Goal: Find specific page/section

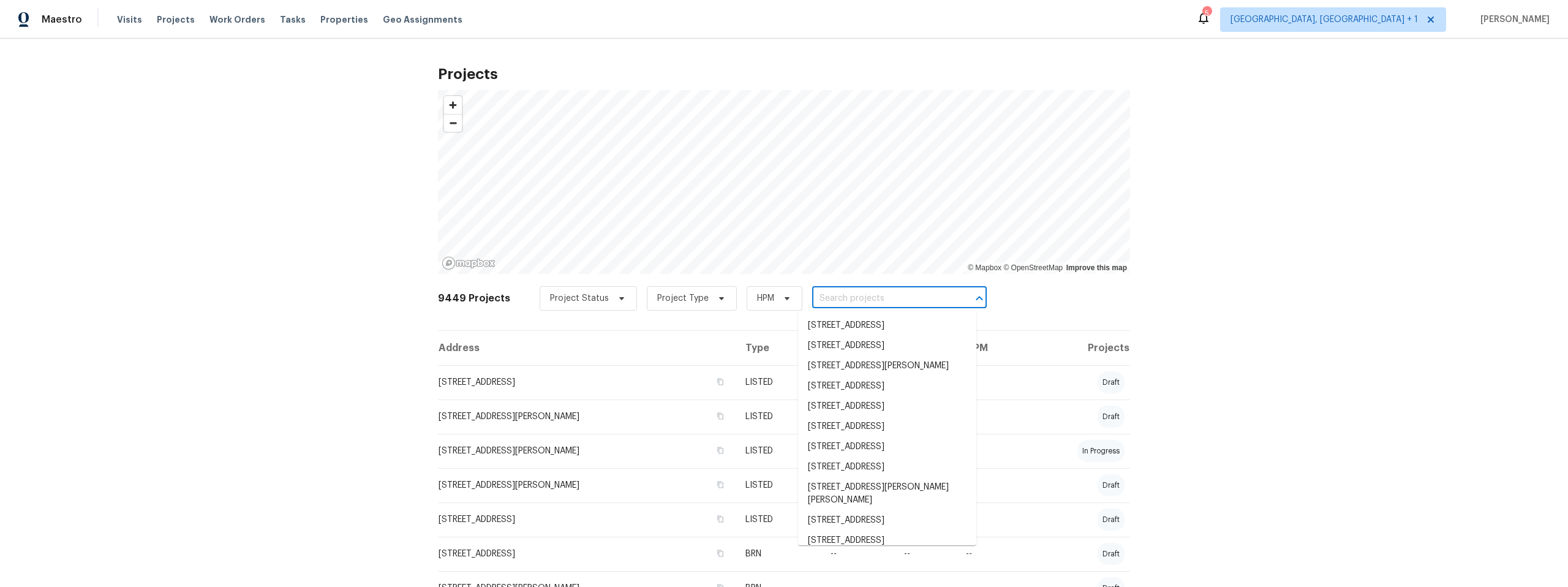
paste input "[STREET_ADDRESS][PERSON_NAME]"
type input "[STREET_ADDRESS][PERSON_NAME]"
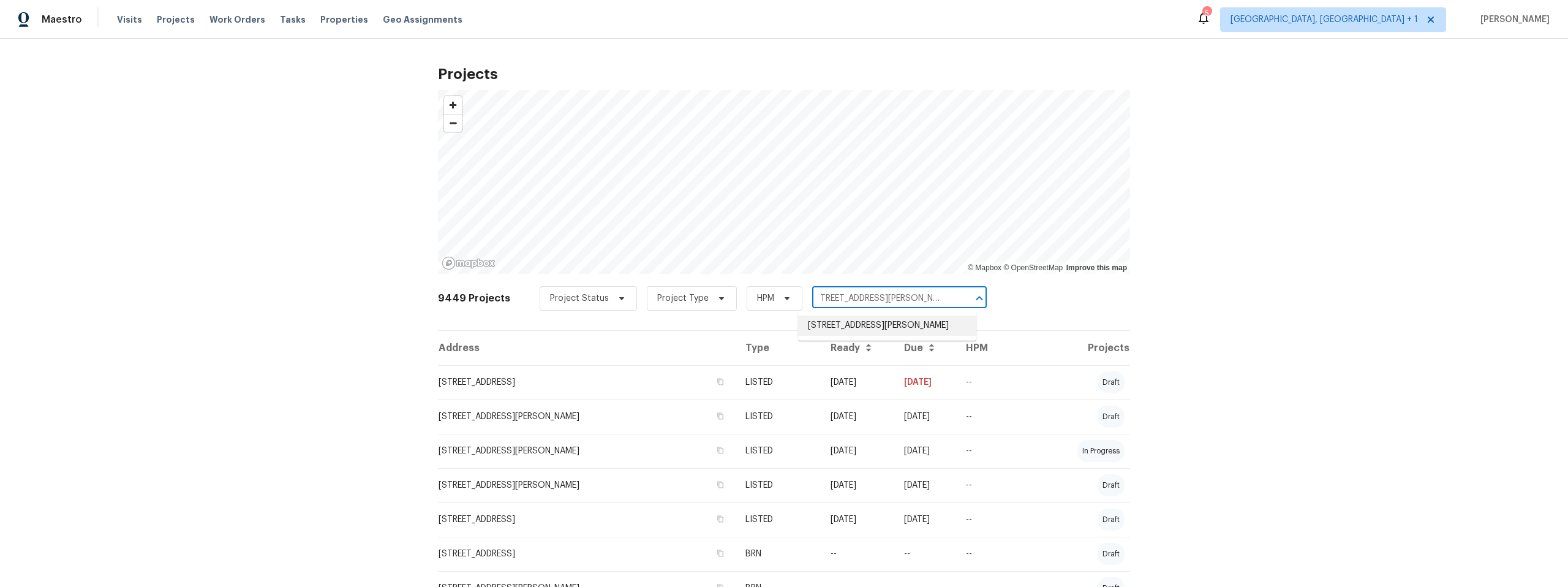
click at [841, 331] on li "[STREET_ADDRESS][PERSON_NAME]" at bounding box center [887, 325] width 179 height 20
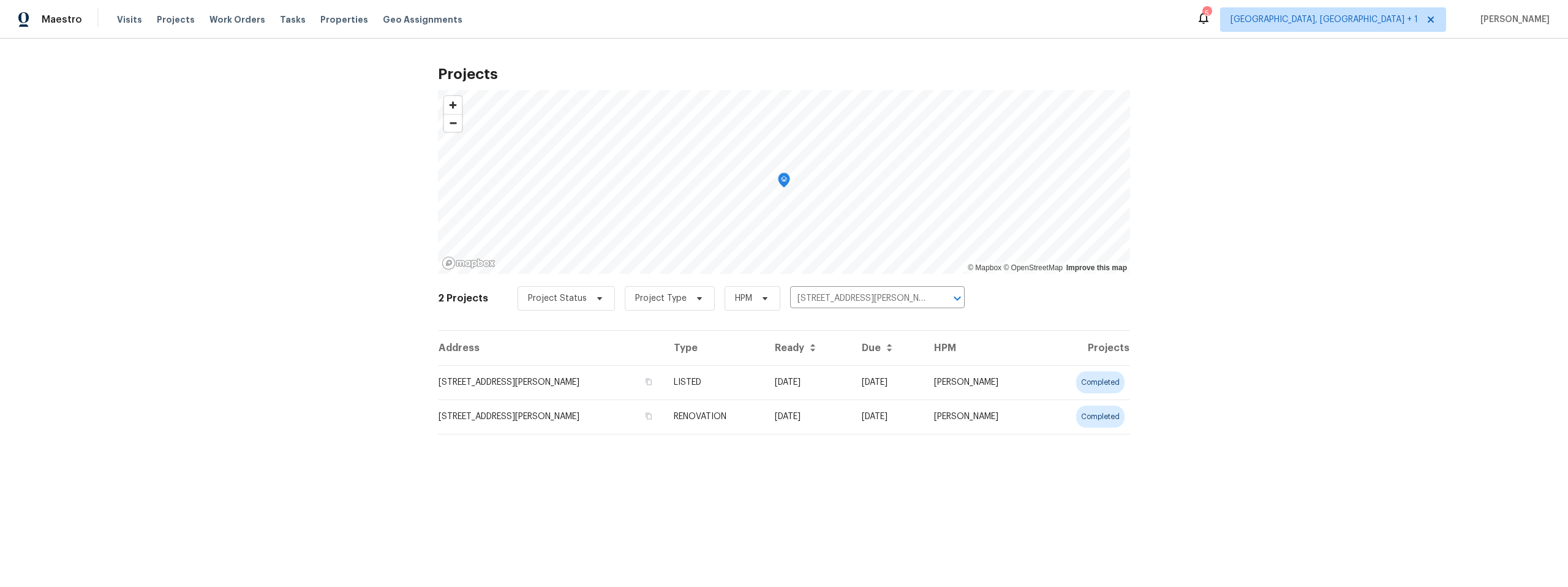
click at [518, 386] on td "[STREET_ADDRESS][PERSON_NAME]" at bounding box center [550, 382] width 226 height 34
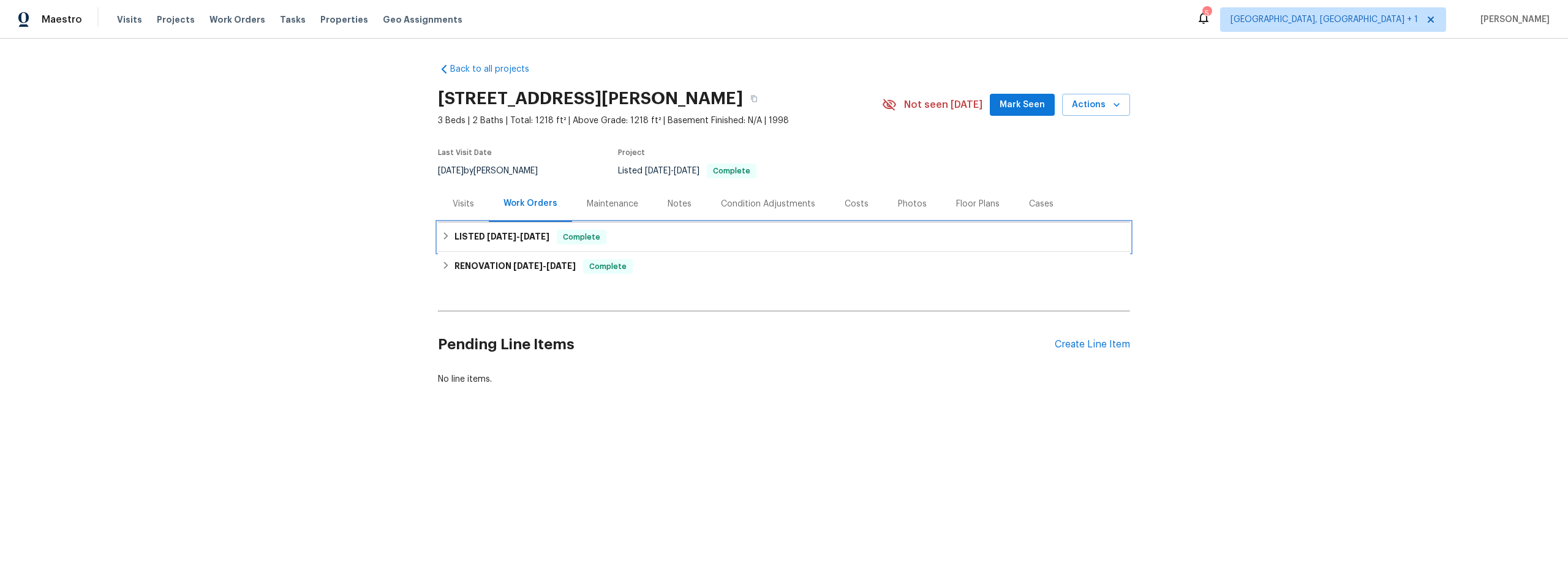
click at [444, 231] on icon at bounding box center [446, 235] width 8 height 8
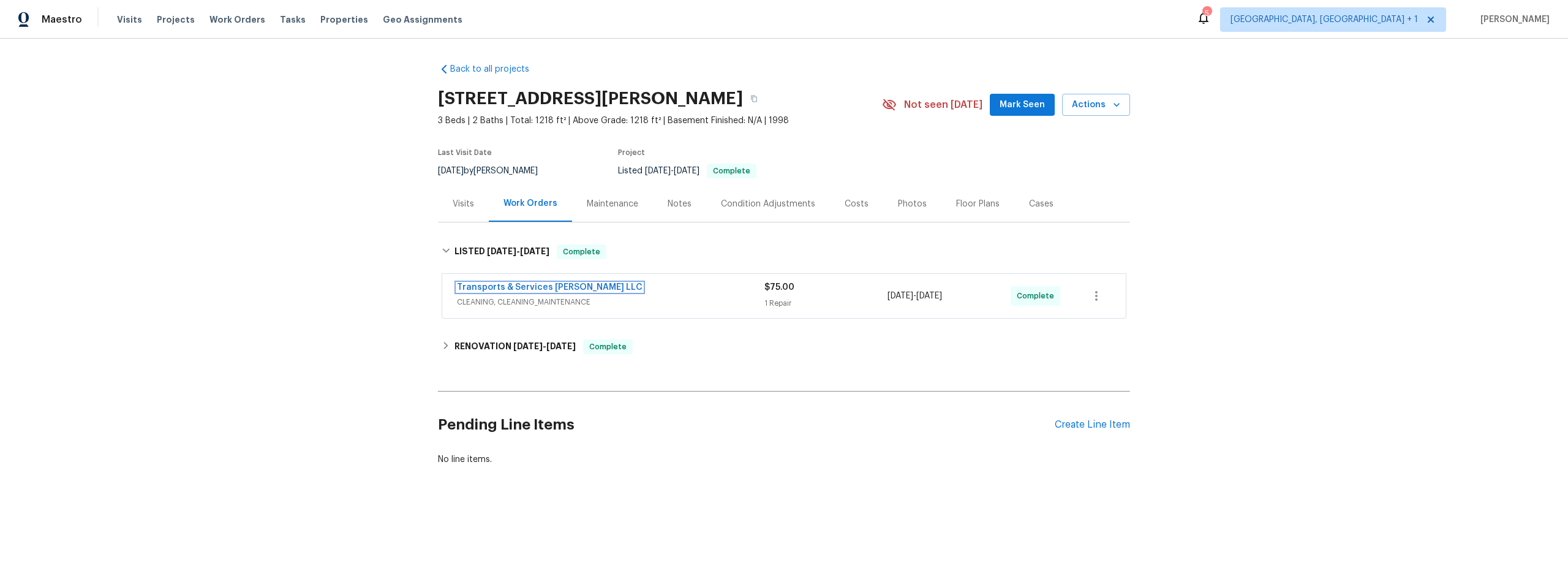
click at [490, 286] on link "Transports & Services [PERSON_NAME] LLC" at bounding box center [550, 287] width 185 height 8
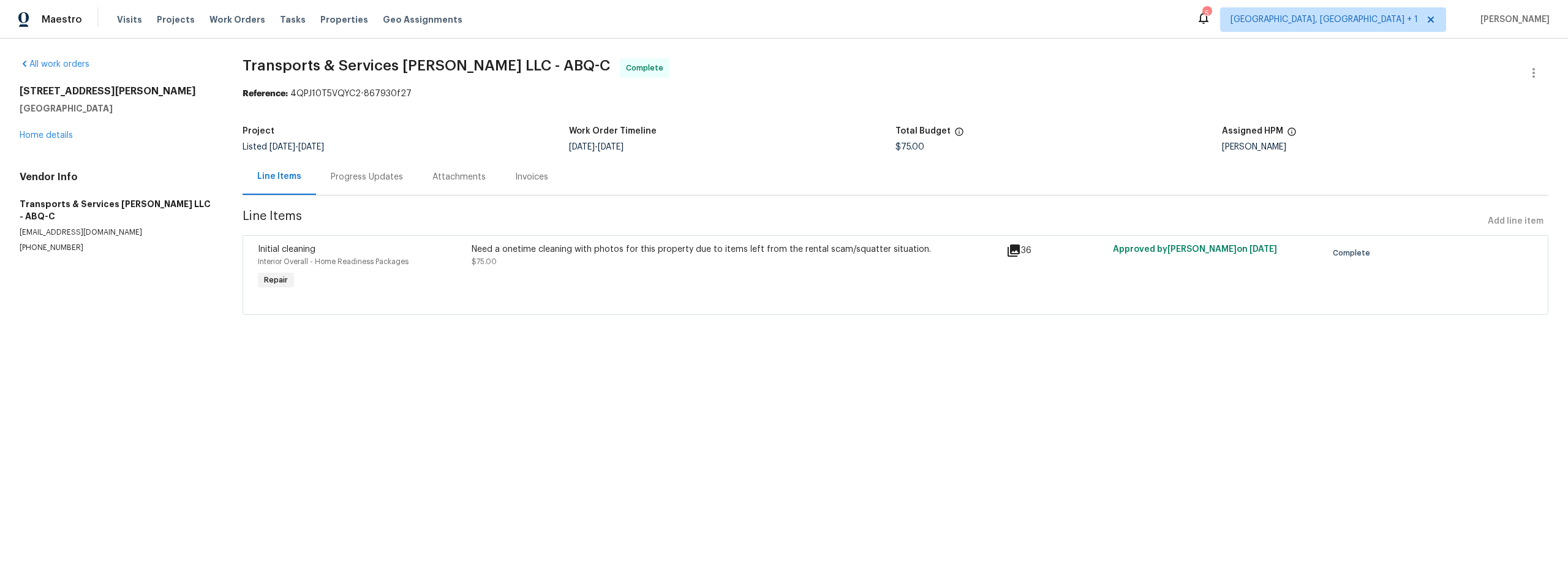
click at [1012, 247] on icon at bounding box center [1014, 251] width 13 height 13
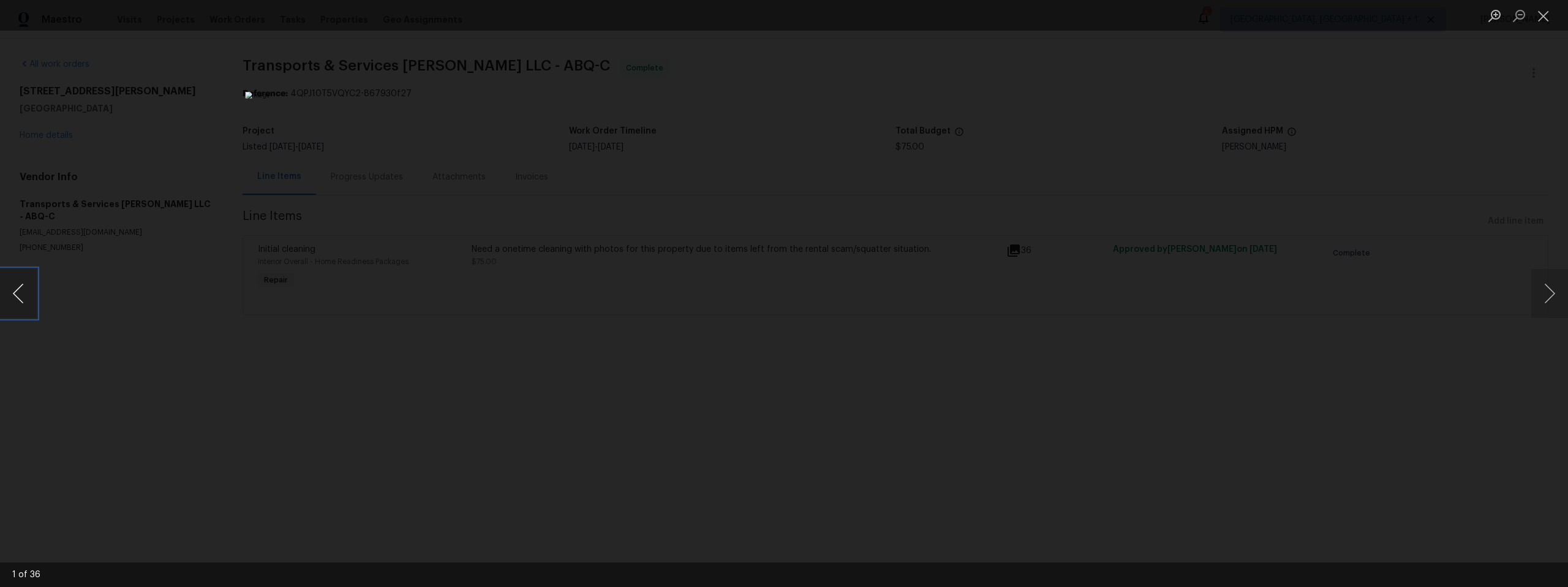
click at [28, 295] on button "Previous image" at bounding box center [18, 293] width 37 height 49
click at [28, 295] on button "Previous image" at bounding box center [18, 293] width 37 height 49
